Goal: Check status: Check status

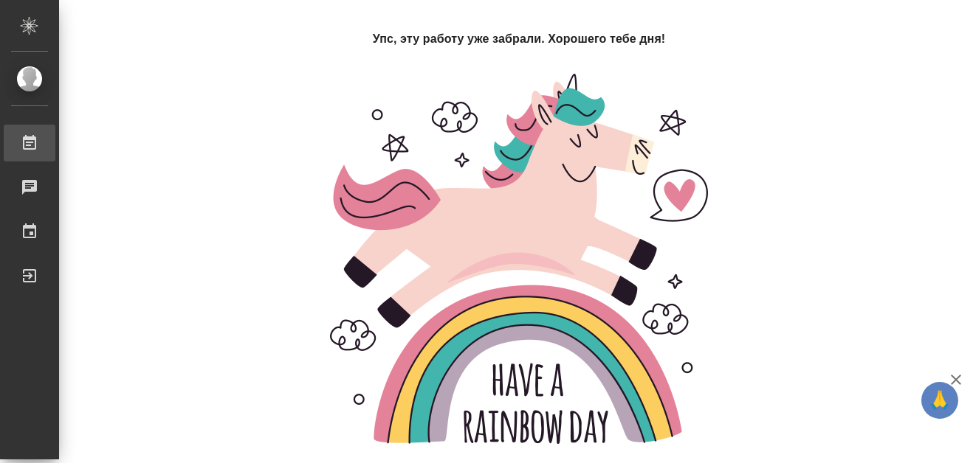
click at [30, 139] on div "Работы" at bounding box center [11, 143] width 37 height 22
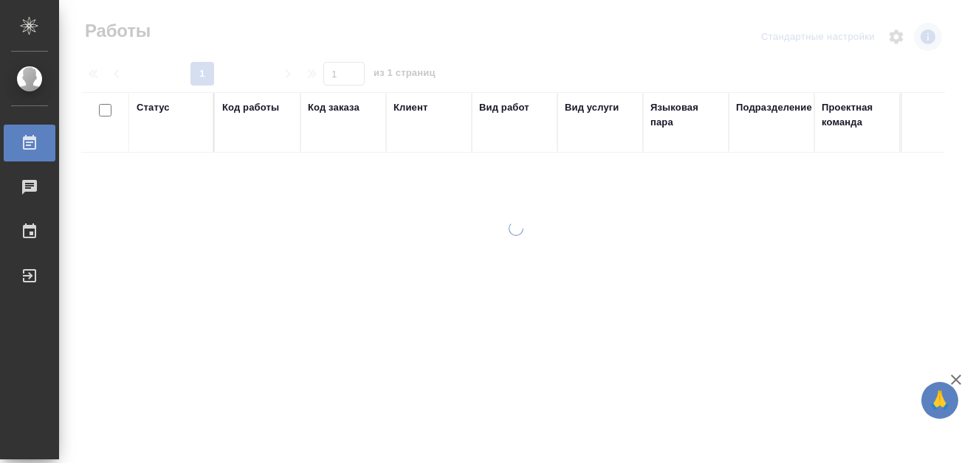
click at [234, 110] on div "Код работы" at bounding box center [250, 107] width 57 height 15
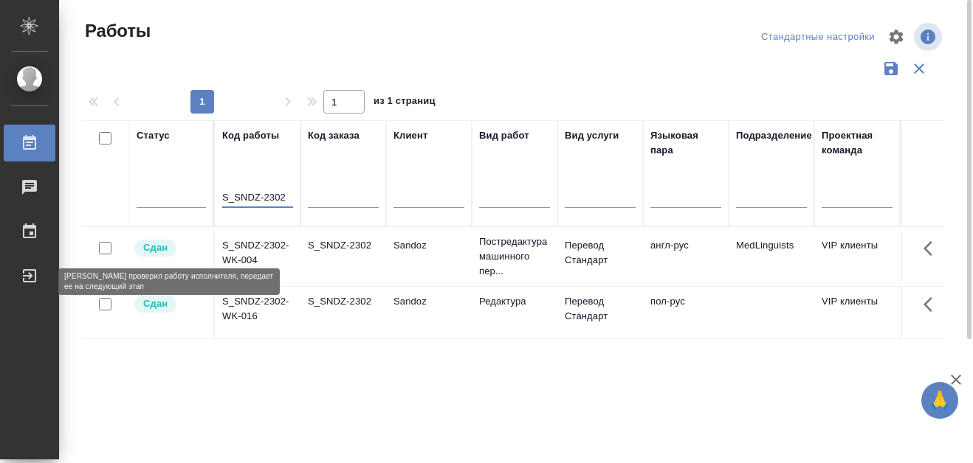
type input "S_SNDZ-2302"
click at [153, 252] on p "Сдан" at bounding box center [155, 248] width 24 height 15
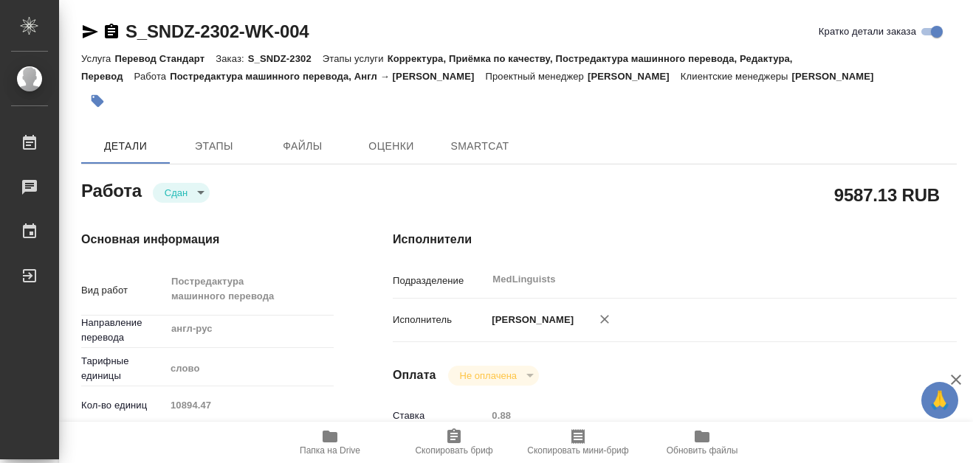
type textarea "x"
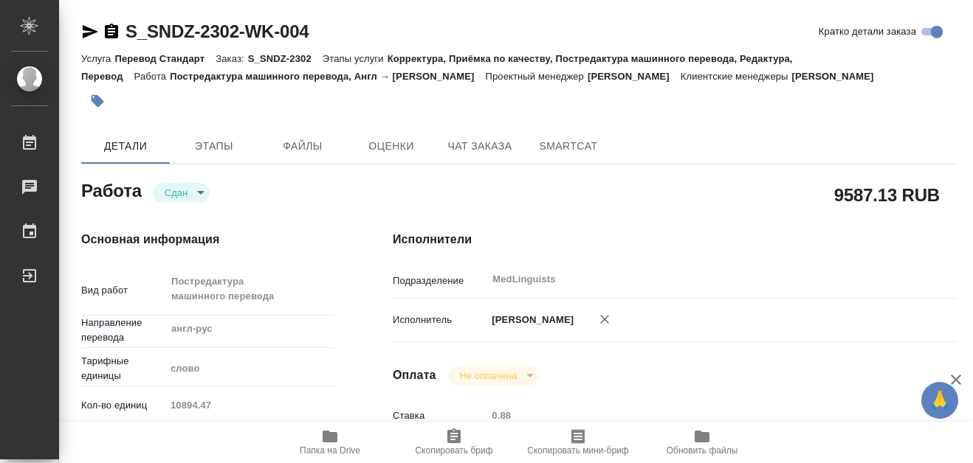
type textarea "x"
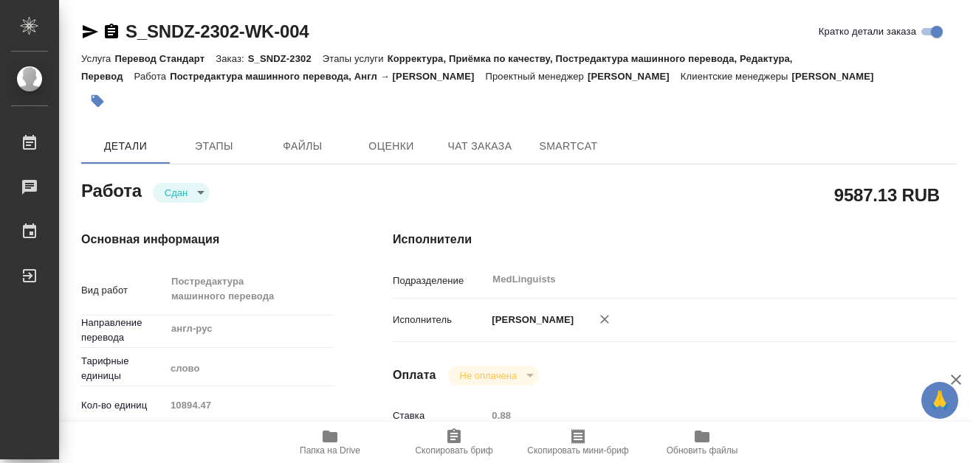
type textarea "x"
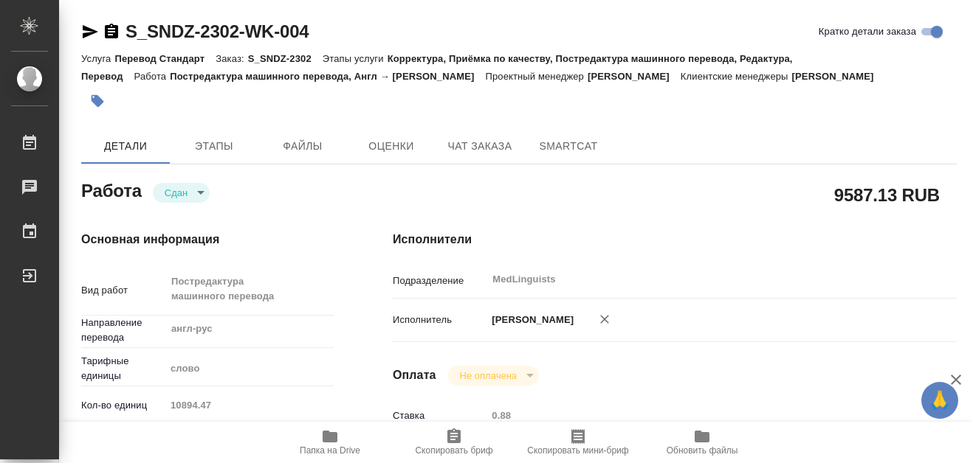
type textarea "x"
